Goal: Submit feedback/report problem

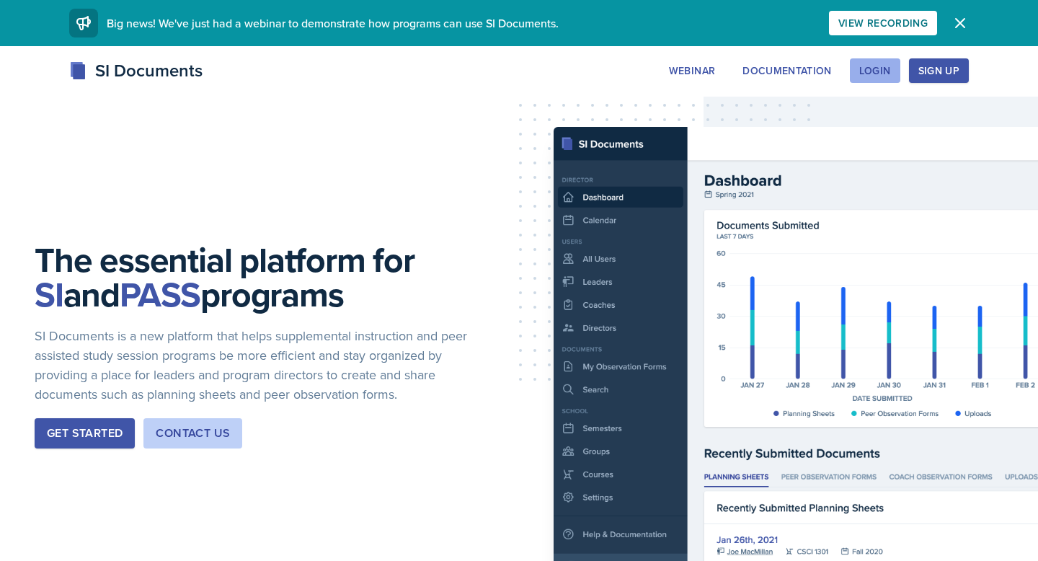
click at [867, 67] on div "Login" at bounding box center [875, 71] width 32 height 12
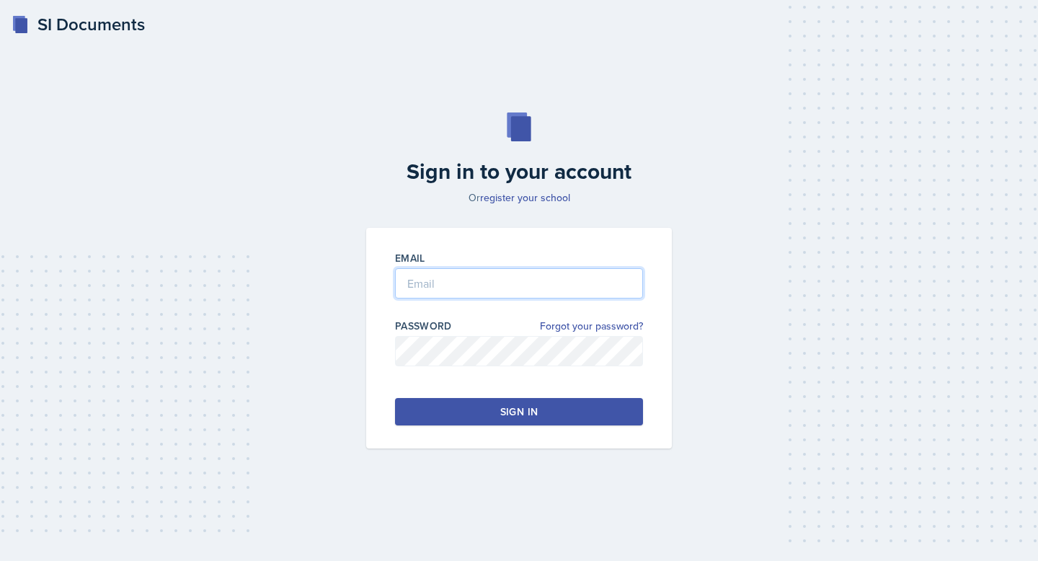
click at [570, 298] on input "email" at bounding box center [519, 283] width 248 height 30
type input "[EMAIL_ADDRESS][DOMAIN_NAME]"
click at [526, 416] on div "Sign in" at bounding box center [518, 411] width 37 height 14
click at [417, 416] on button "Sign in" at bounding box center [519, 411] width 248 height 27
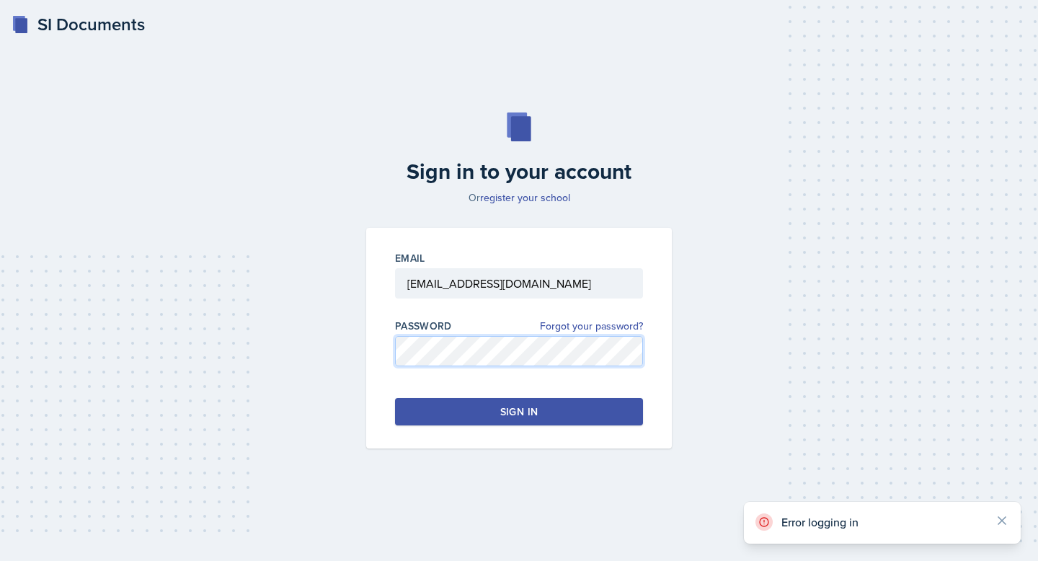
click at [319, 350] on div "Sign in to your account Or register your school Email cmesser2@students.kennesa…" at bounding box center [519, 280] width 992 height 428
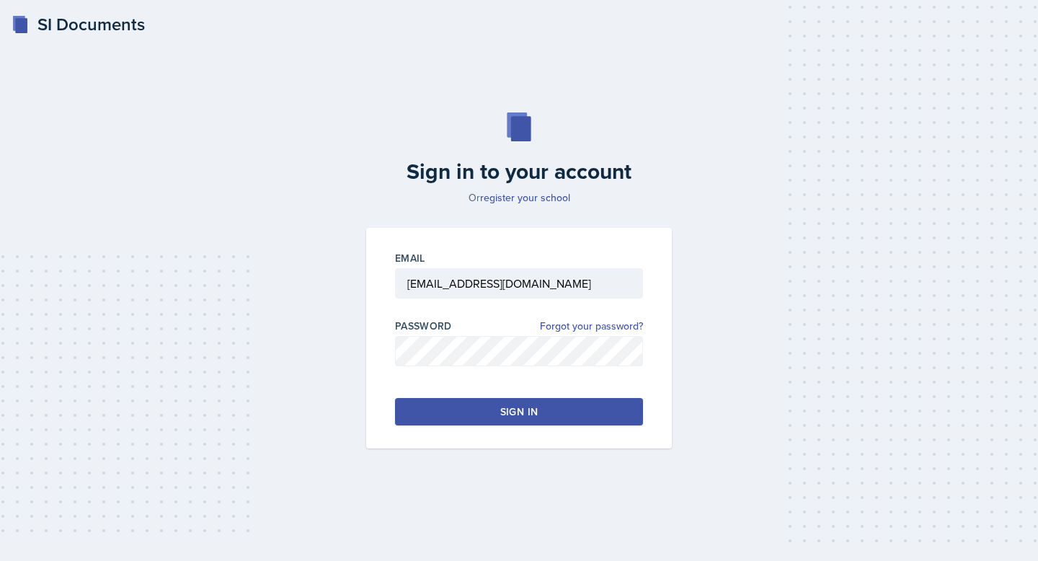
click at [404, 410] on button "Sign in" at bounding box center [519, 411] width 248 height 27
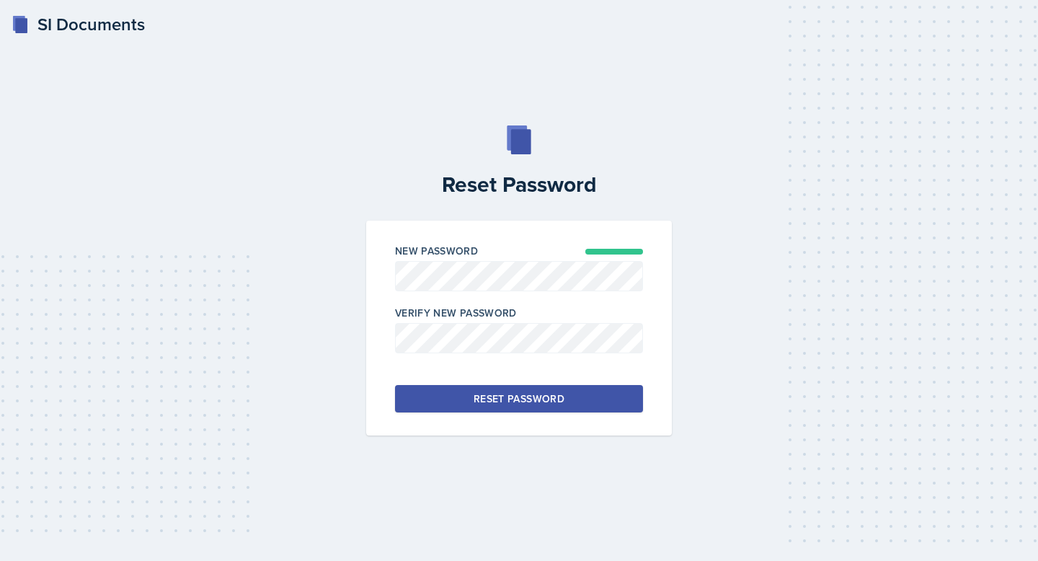
click at [404, 395] on button "Reset Password" at bounding box center [519, 398] width 248 height 27
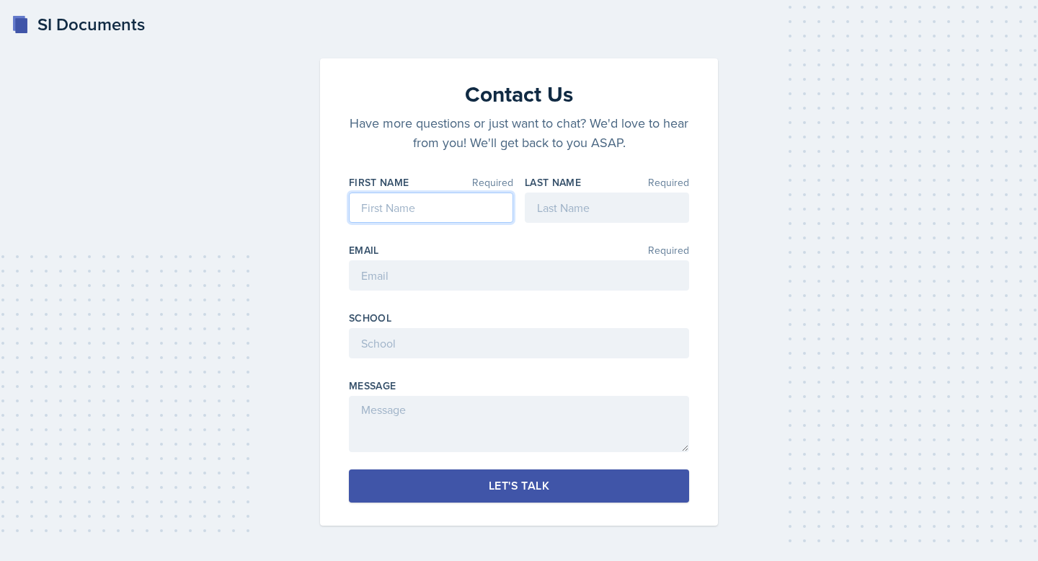
click at [443, 216] on input at bounding box center [431, 207] width 164 height 30
type input "Charlotte"
click at [614, 210] on input at bounding box center [607, 207] width 164 height 30
type input "[PERSON_NAME]"
click at [595, 280] on input "email" at bounding box center [519, 275] width 340 height 30
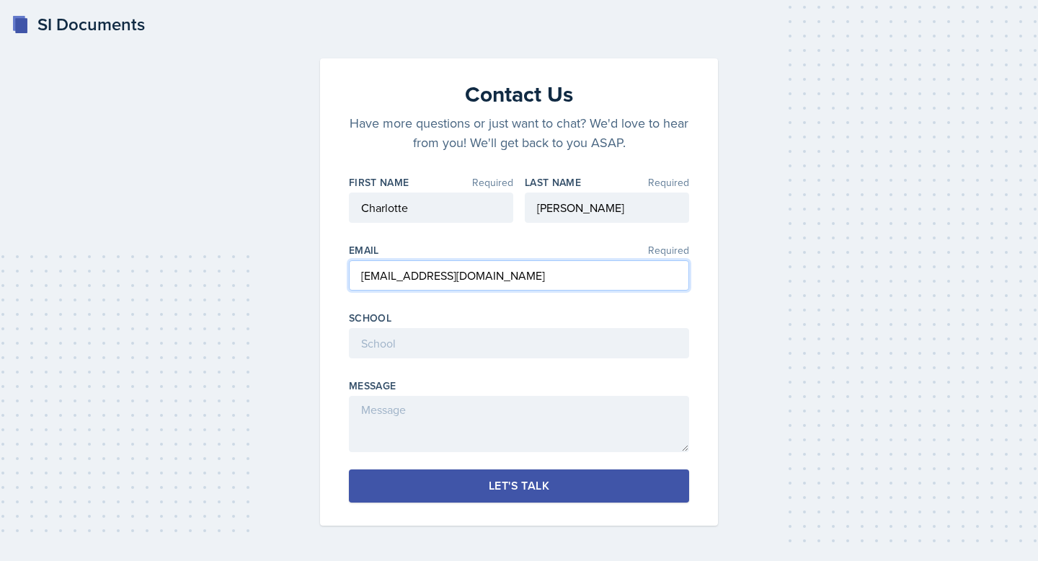
type input "[EMAIL_ADDRESS][DOMAIN_NAME]"
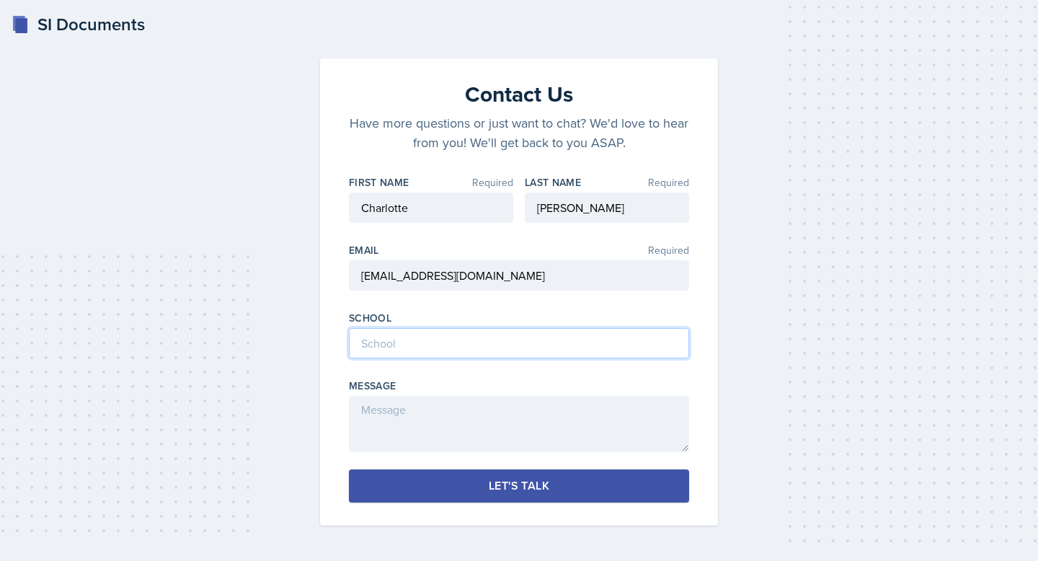
click at [551, 340] on input at bounding box center [519, 343] width 340 height 30
type input "[GEOGRAPHIC_DATA]"
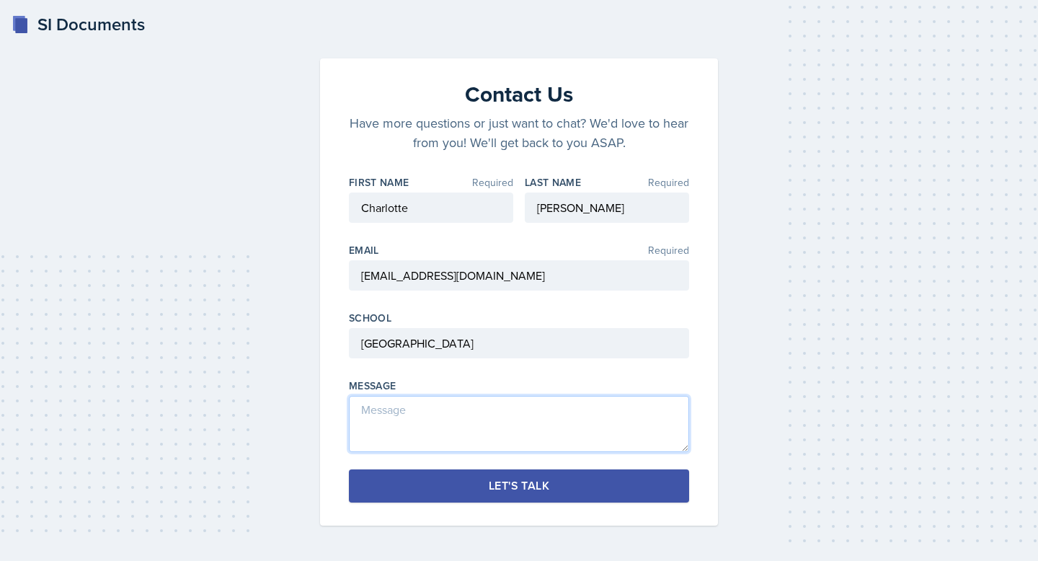
click at [517, 417] on textarea at bounding box center [519, 424] width 340 height 56
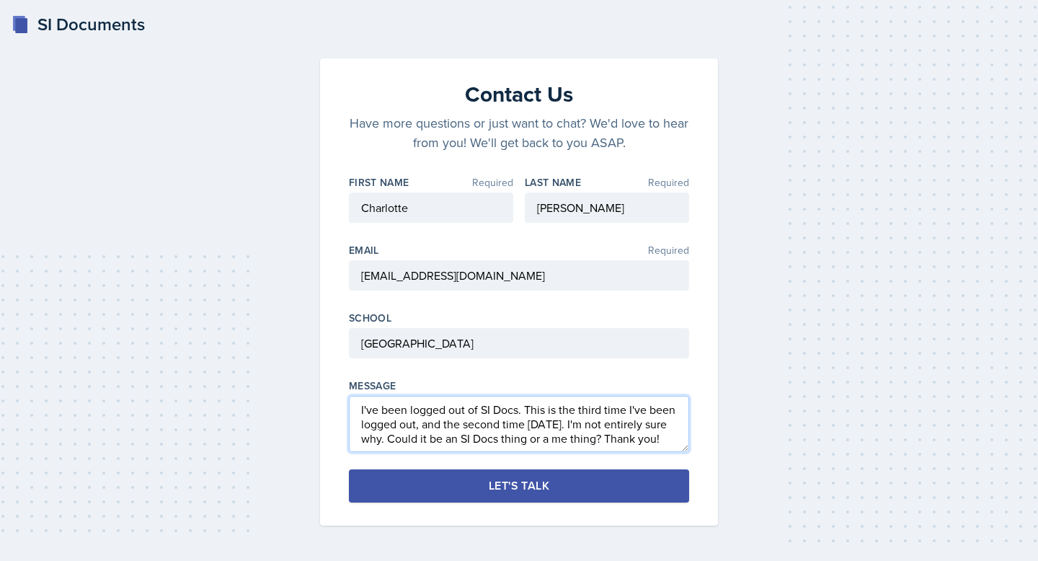
type textarea "I've been logged out of SI Docs. This is the third time I've been logged out, a…"
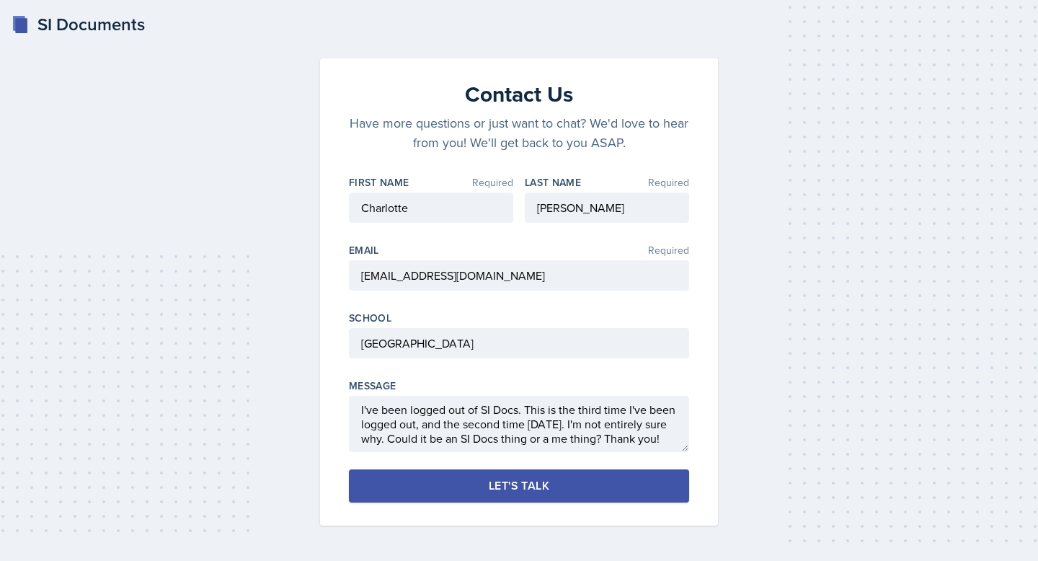
click at [487, 485] on button "Let's Talk" at bounding box center [519, 485] width 340 height 33
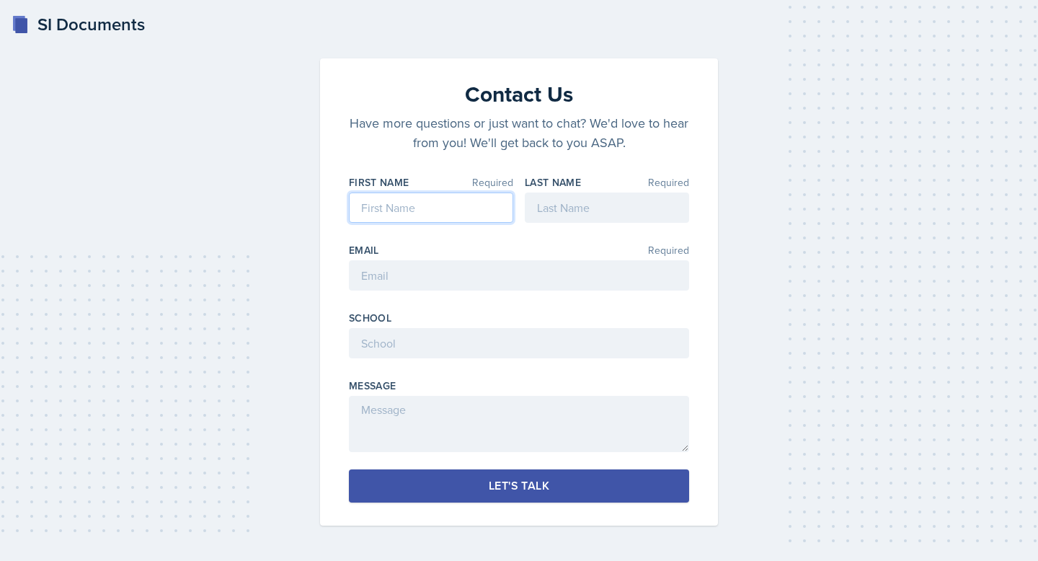
click at [449, 205] on input at bounding box center [431, 207] width 164 height 30
